Goal: Find contact information: Find contact information

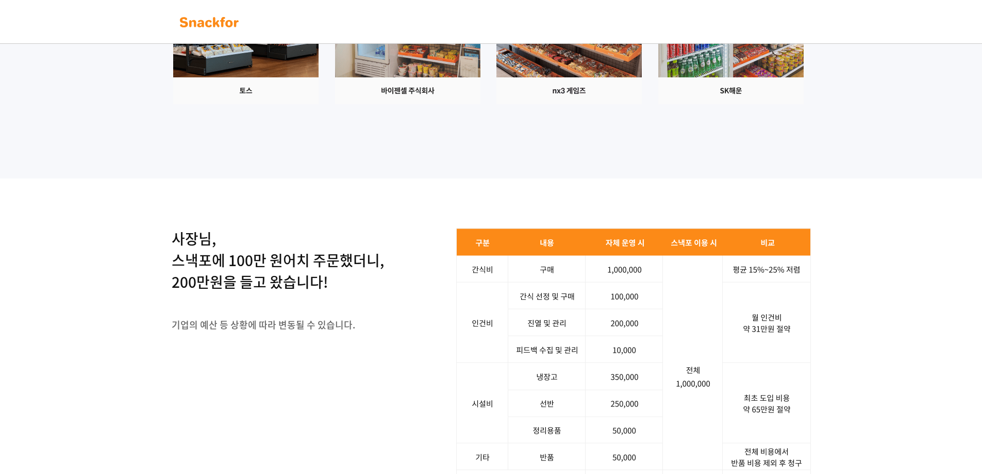
scroll to position [1340, 0]
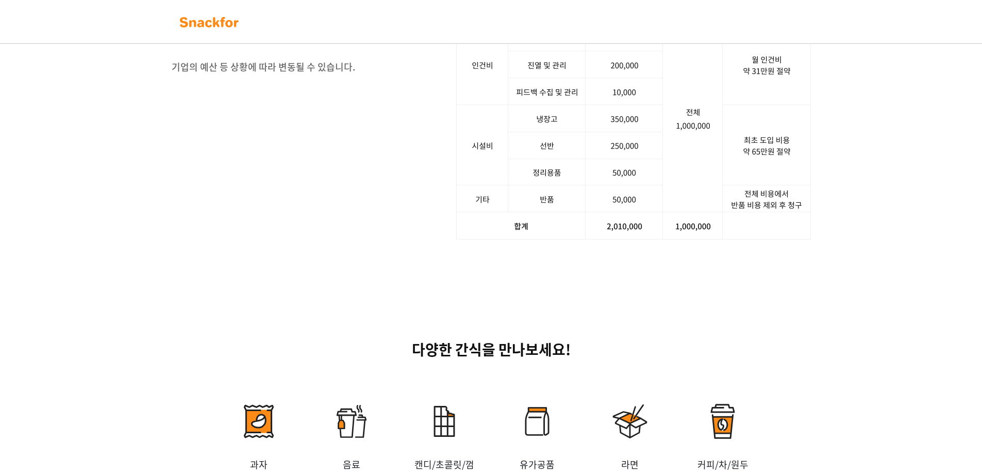
click at [594, 240] on img at bounding box center [633, 105] width 355 height 270
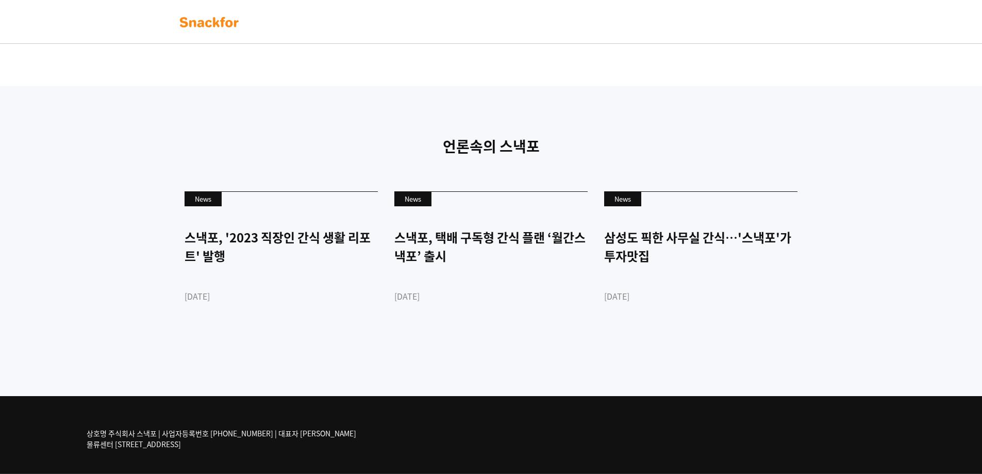
scroll to position [2424, 0]
click at [161, 436] on p "상호명 주식회사 스낵포 | 사업자등록번호 [PHONE_NUMBER] | 대표자 [PERSON_NAME] 물류센터 [STREET_ADDRESS]" at bounding box center [222, 439] width 270 height 22
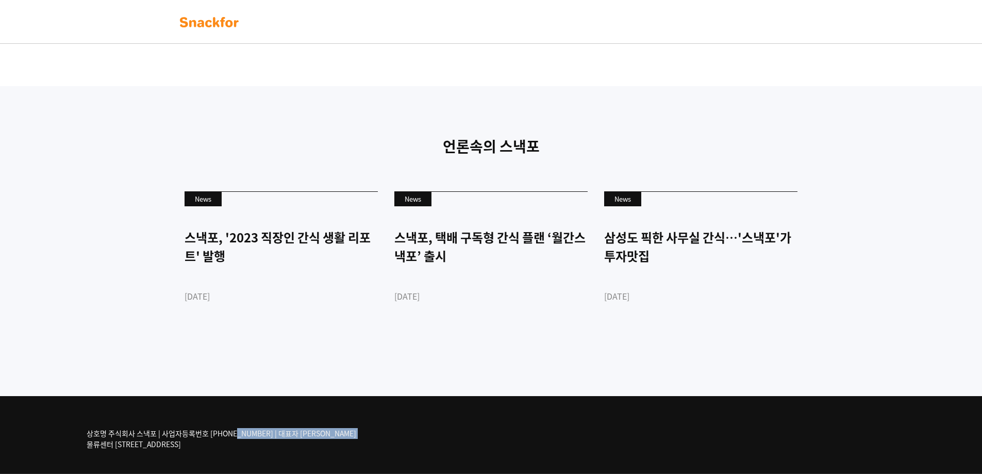
click at [189, 438] on p "상호명 주식회사 스낵포 | 사업자등록번호 [PHONE_NUMBER] | 대표자 [PERSON_NAME] 물류센터 [STREET_ADDRESS]" at bounding box center [222, 439] width 270 height 22
drag, startPoint x: 299, startPoint y: 436, endPoint x: 283, endPoint y: 436, distance: 16.0
click at [283, 436] on div "상호명 주식회사 스낵포 | 사업자등록번호 [PHONE_NUMBER] | 대표자 [PERSON_NAME] 물류센터 [STREET_ADDRESS]" at bounding box center [234, 439] width 294 height 38
copy p "[PERSON_NAME]"
